Goal: Task Accomplishment & Management: Use online tool/utility

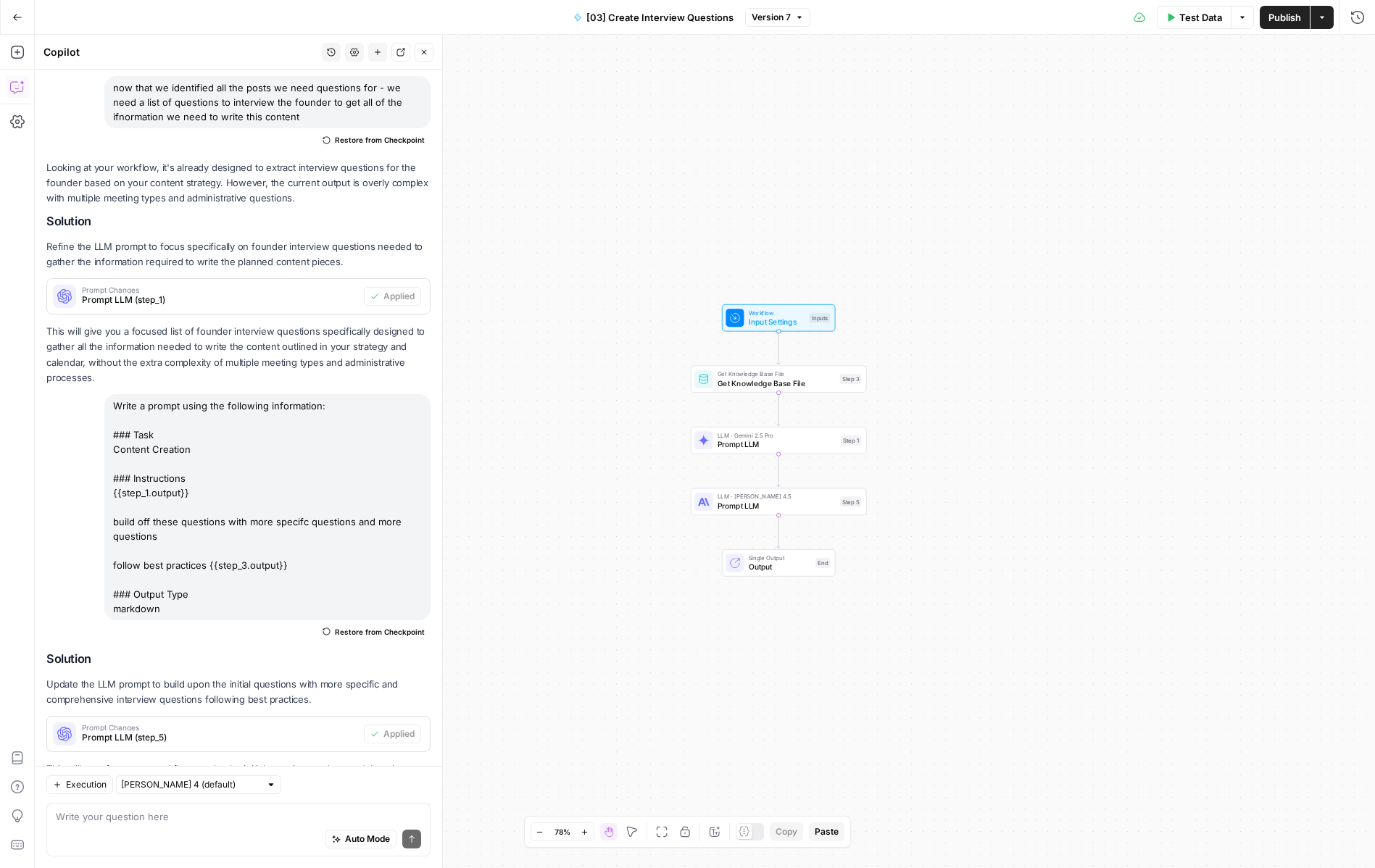
scroll to position [1917, 0]
click at [250, 701] on textarea at bounding box center [238, 817] width 365 height 15
click at [74, 701] on div "Auto Mode Send" at bounding box center [238, 839] width 365 height 32
type textarea "add a s"
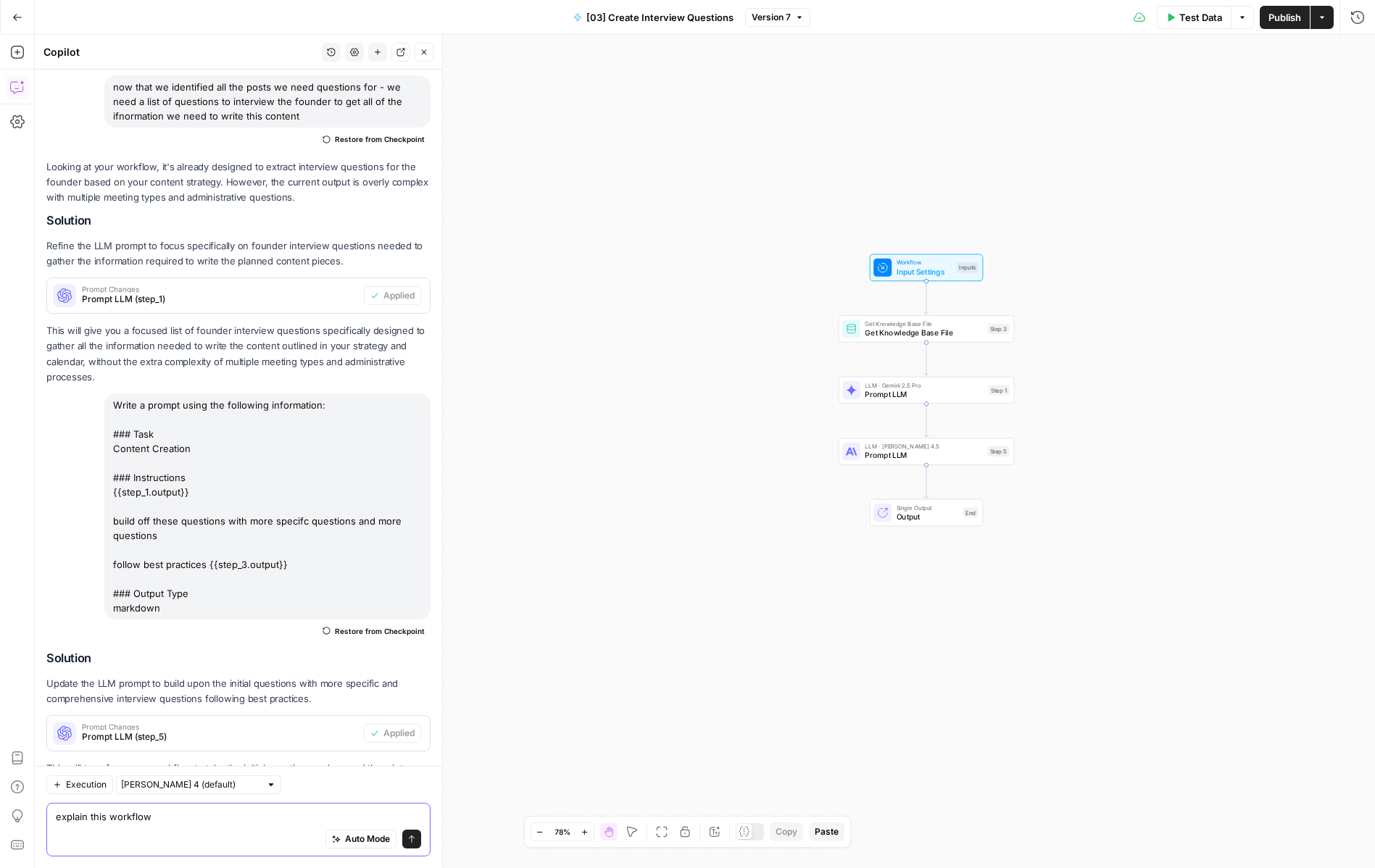
click at [297, 701] on textarea "explain this workflow" at bounding box center [238, 817] width 365 height 15
click at [214, 701] on div "Auto Mode Send" at bounding box center [238, 839] width 365 height 32
type textarea "explain this workflow to me"
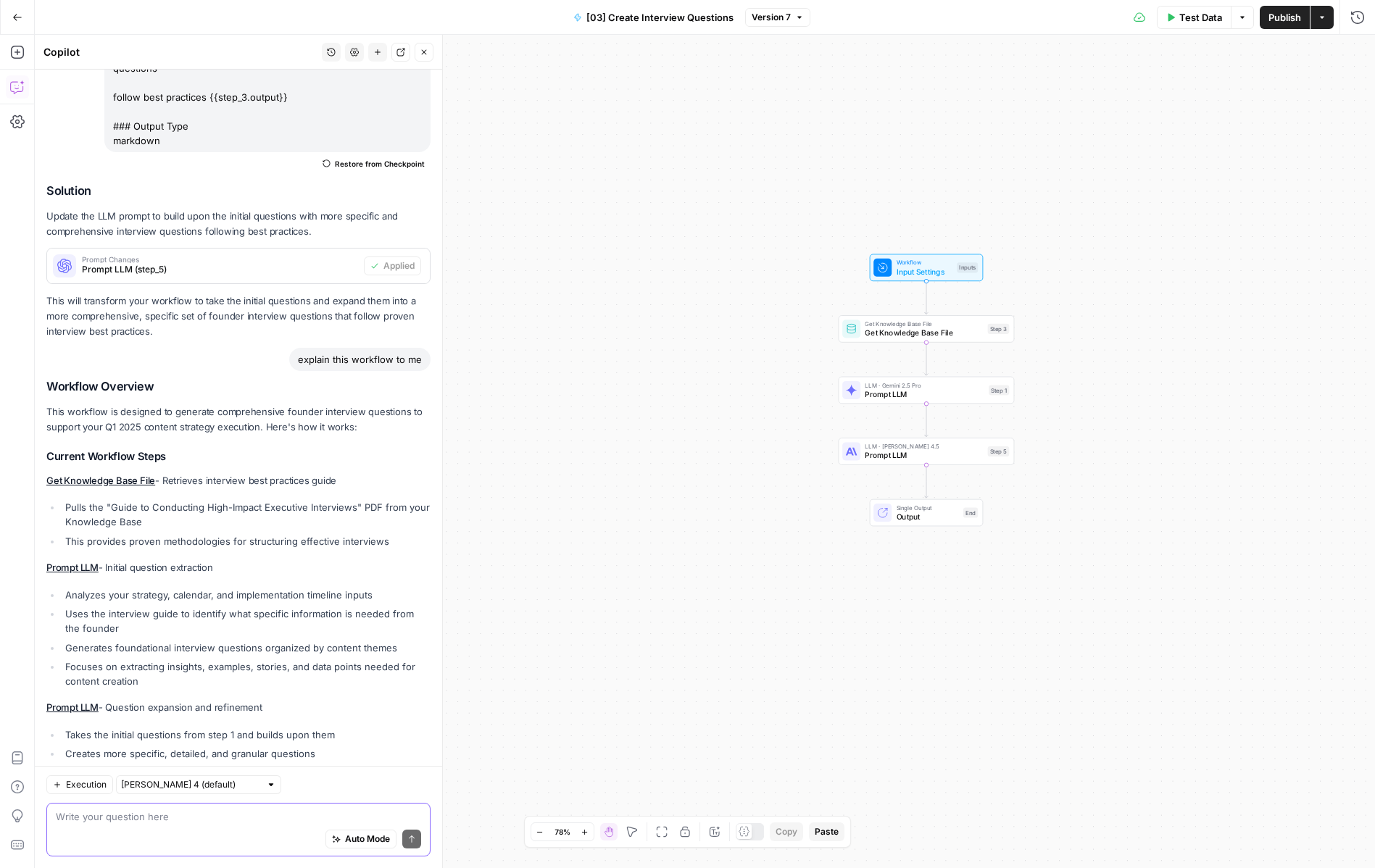
scroll to position [2588, 0]
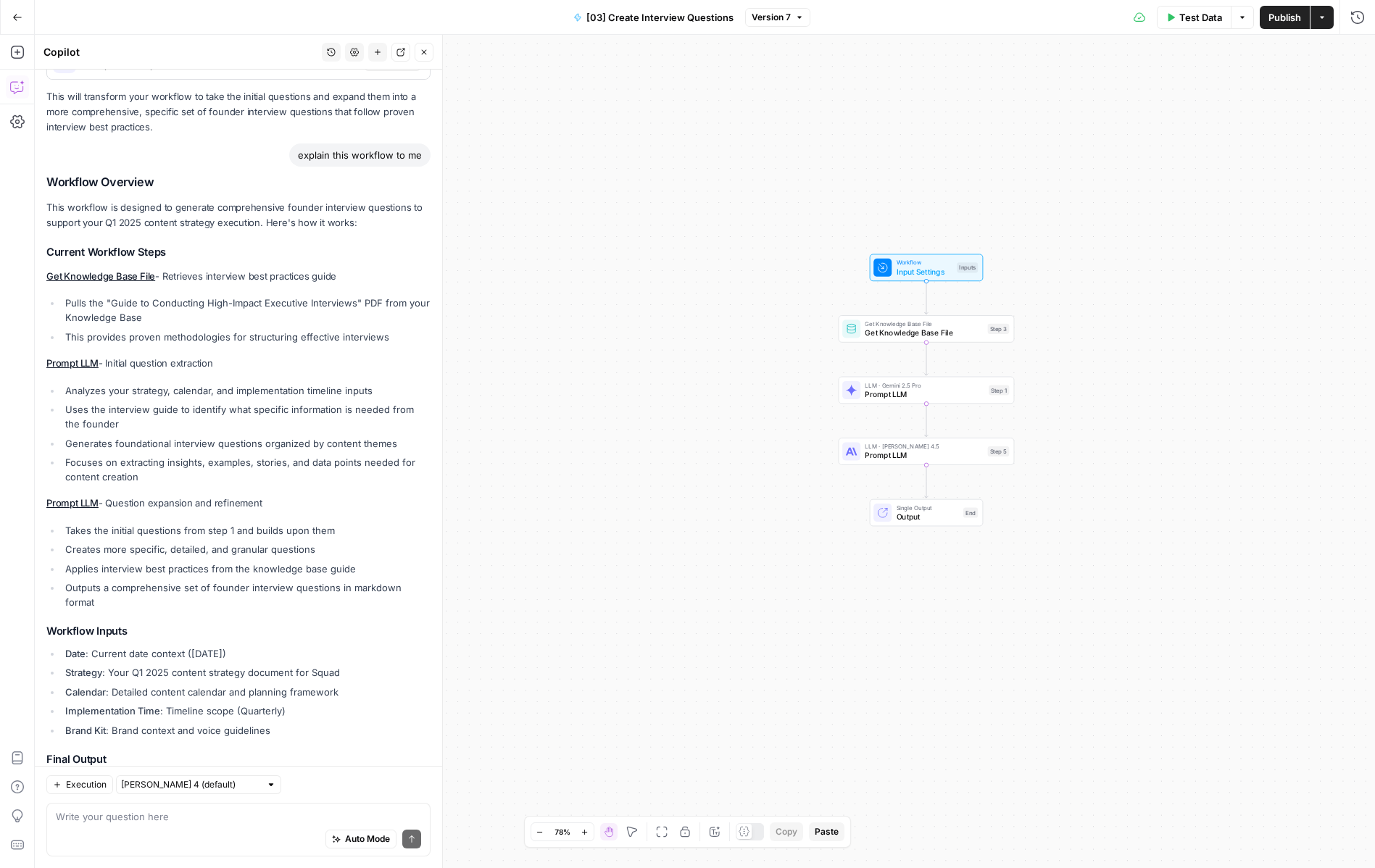
click at [343, 523] on ul "Takes the initial questions from step 1 and builds upon them Creates more speci…" at bounding box center [238, 567] width 384 height 87
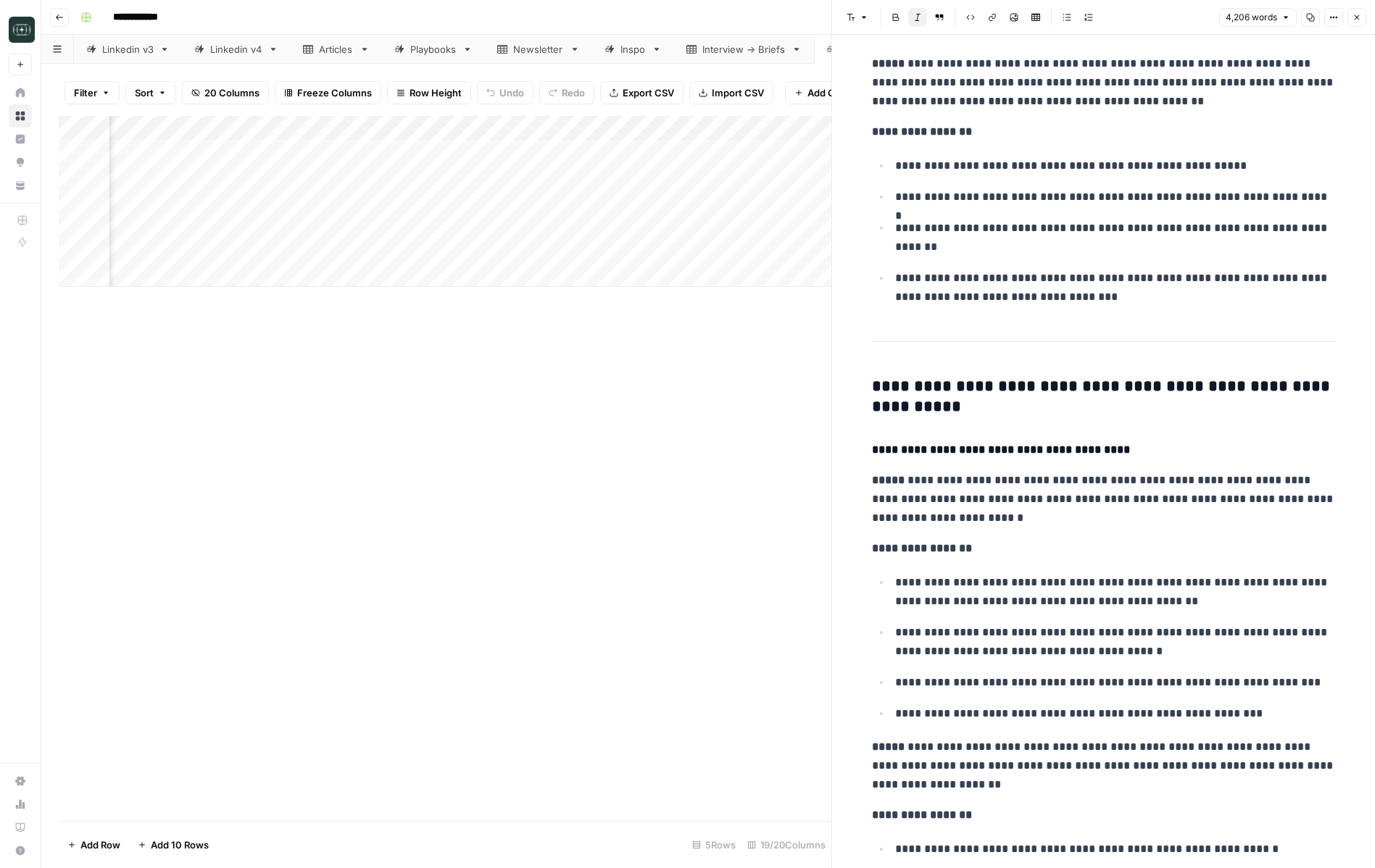
scroll to position [4500, 0]
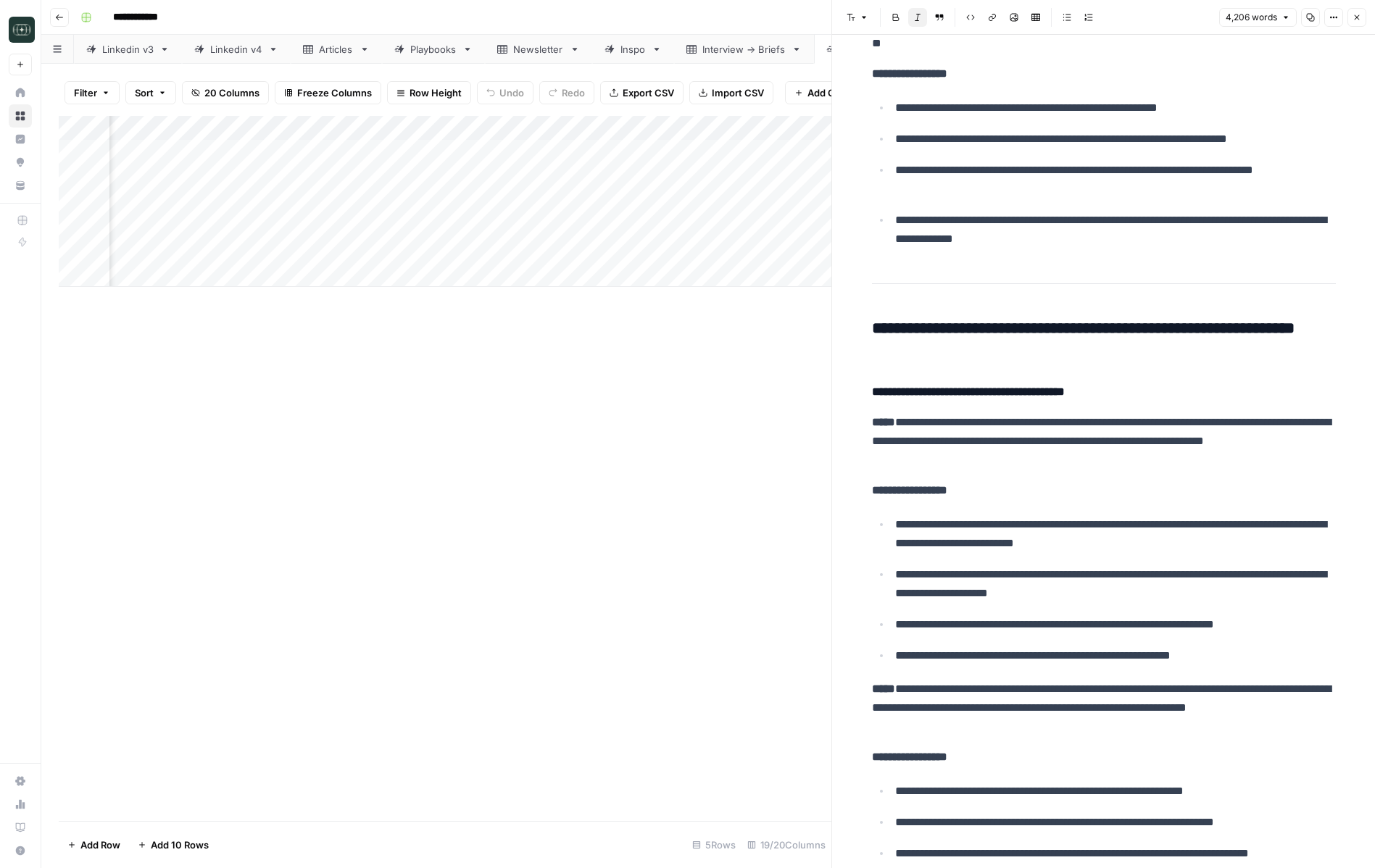
click at [1355, 24] on button "Close" at bounding box center [1356, 17] width 19 height 19
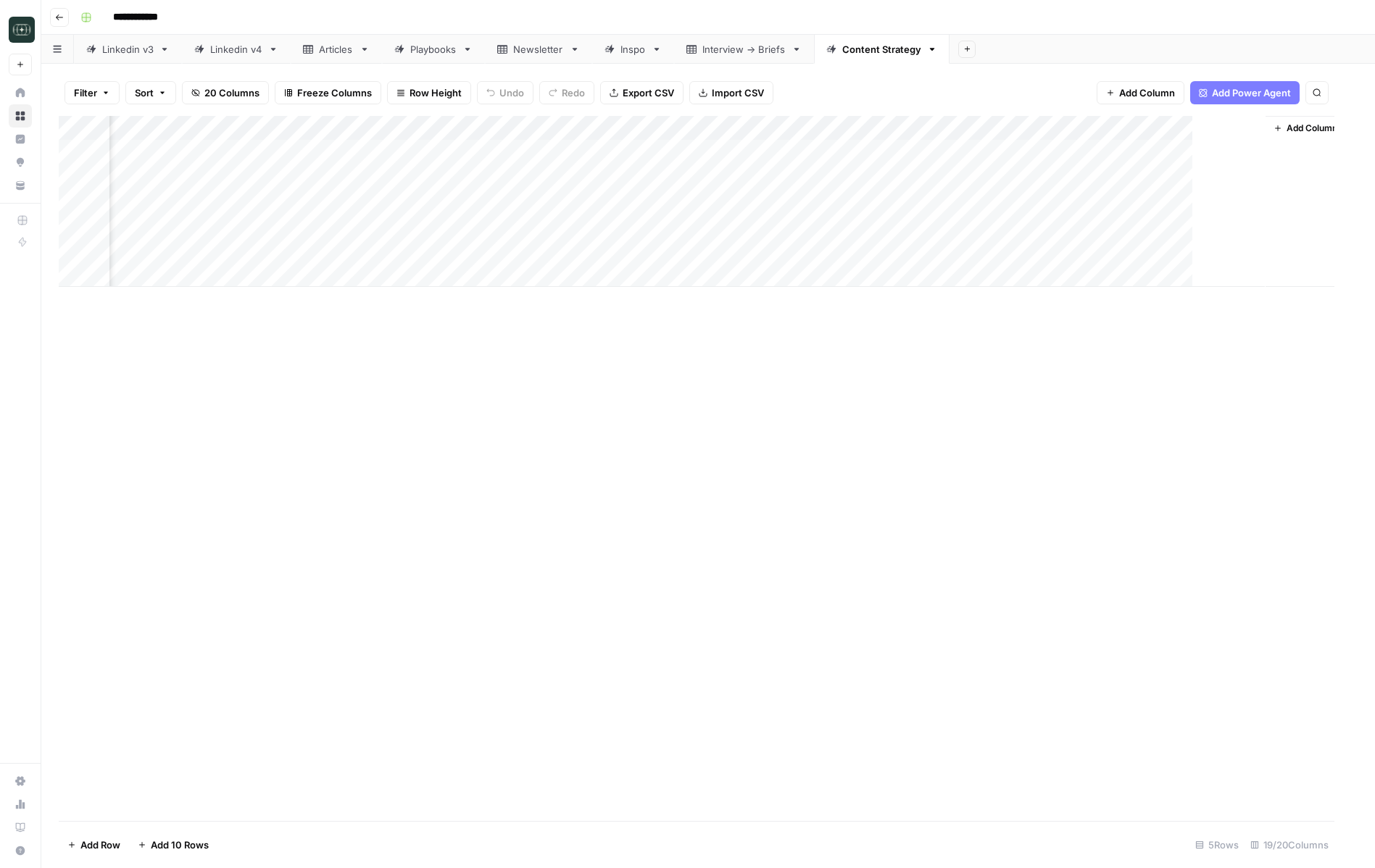
scroll to position [0, 1665]
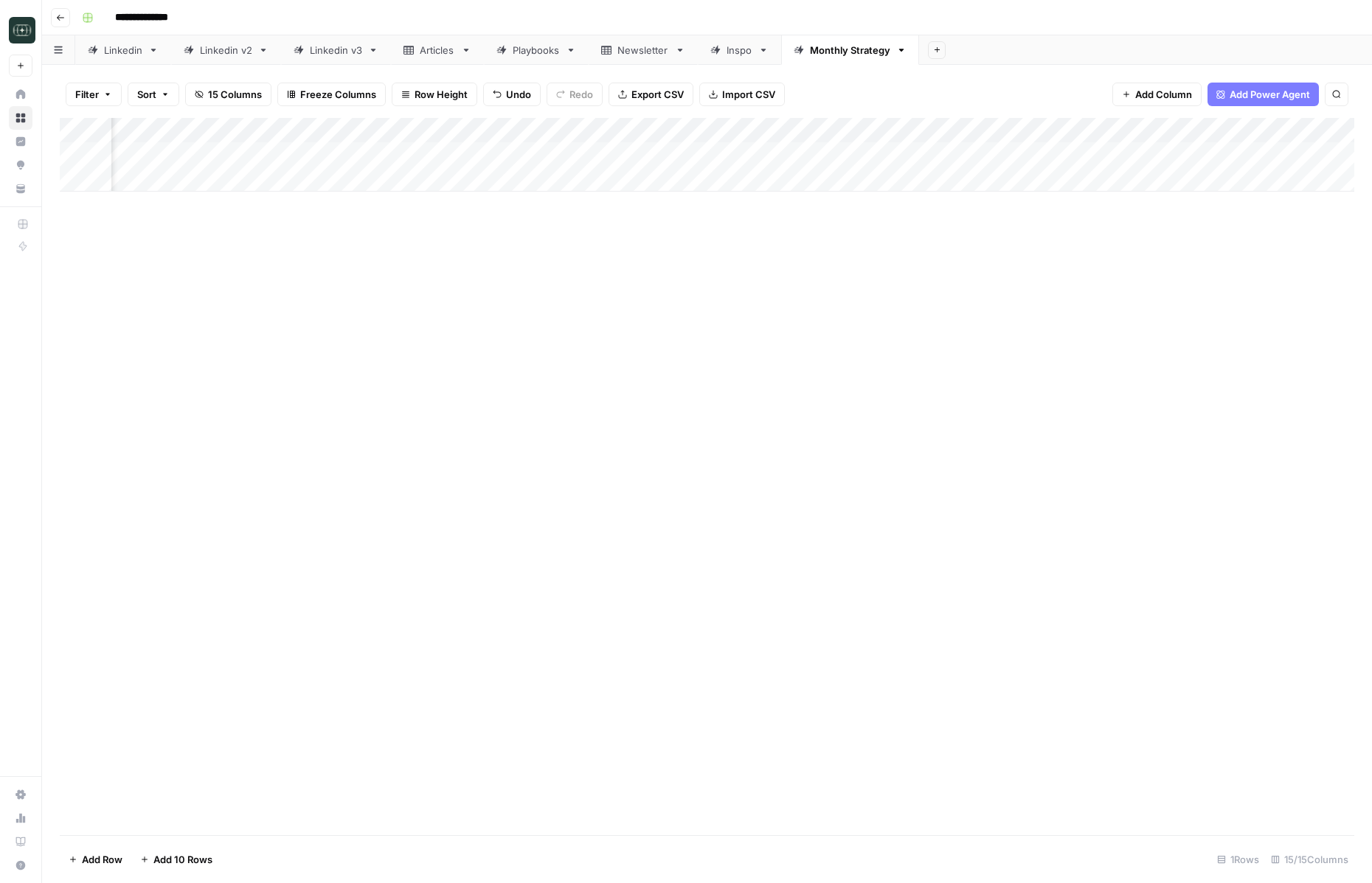
scroll to position [0, 489]
